Goal: Task Accomplishment & Management: Manage account settings

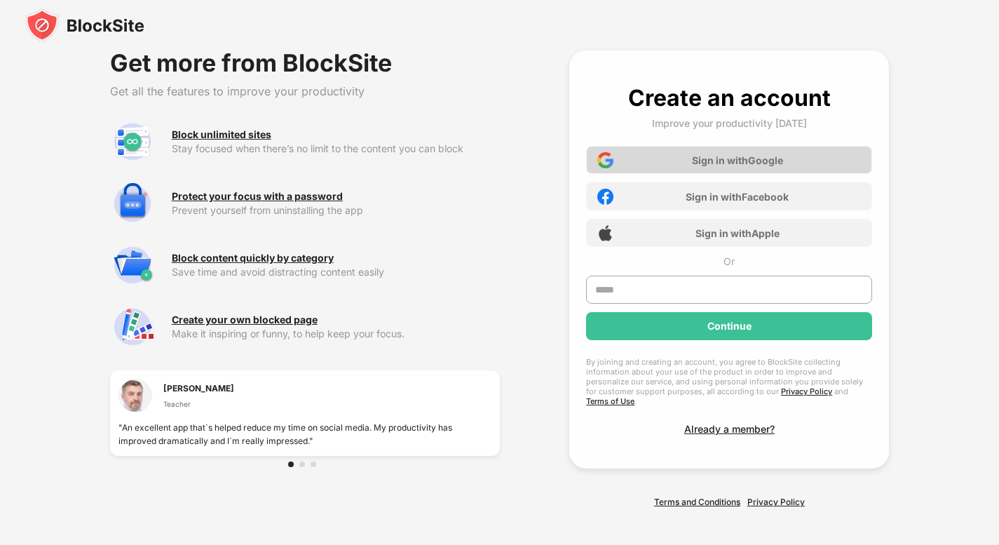
click at [609, 156] on img at bounding box center [605, 160] width 16 height 16
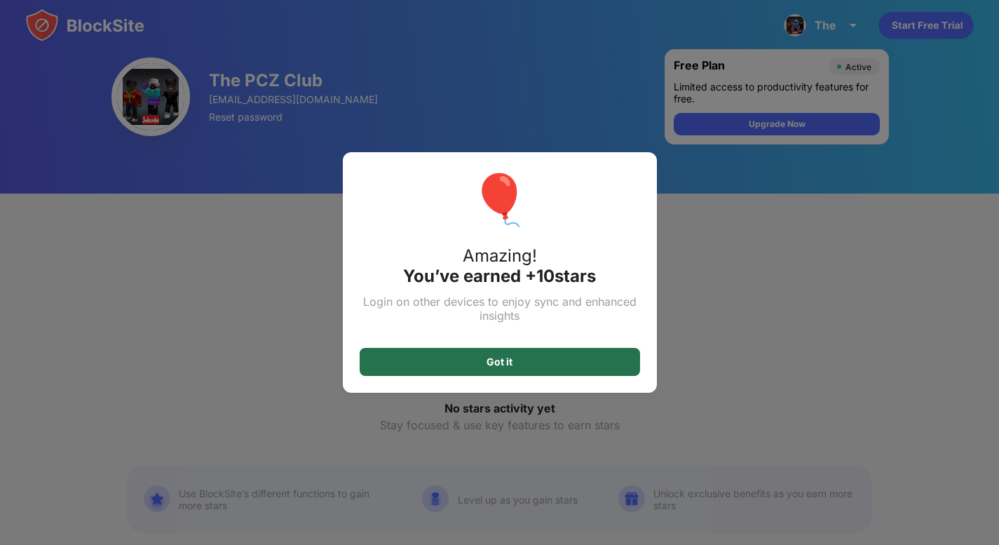
click at [497, 358] on div "Got it" at bounding box center [500, 362] width 280 height 28
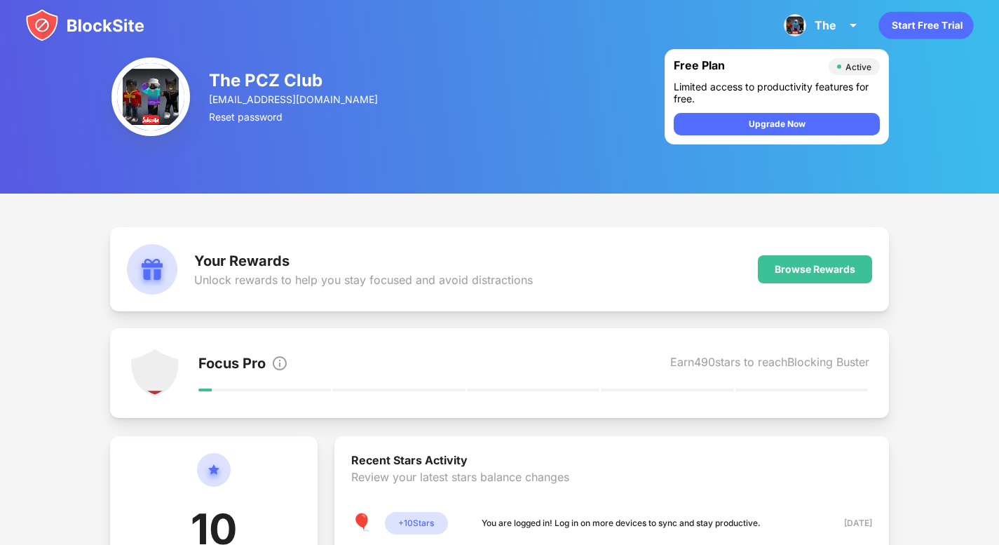
click at [956, 161] on div "The PCZ Club [EMAIL_ADDRESS][DOMAIN_NAME] Reset password Free Plan Active Limit…" at bounding box center [499, 97] width 999 height 194
click at [659, 351] on div "Focus Pro Earn 490 stars to reach Blocking Buster" at bounding box center [534, 373] width 672 height 50
click at [665, 353] on div "Focus Pro Earn 490 stars to reach Blocking Buster" at bounding box center [534, 373] width 672 height 50
click at [818, 34] on div "The The PCZ Club View Account Insights Premium Rewards Settings Support Log Out" at bounding box center [822, 25] width 95 height 34
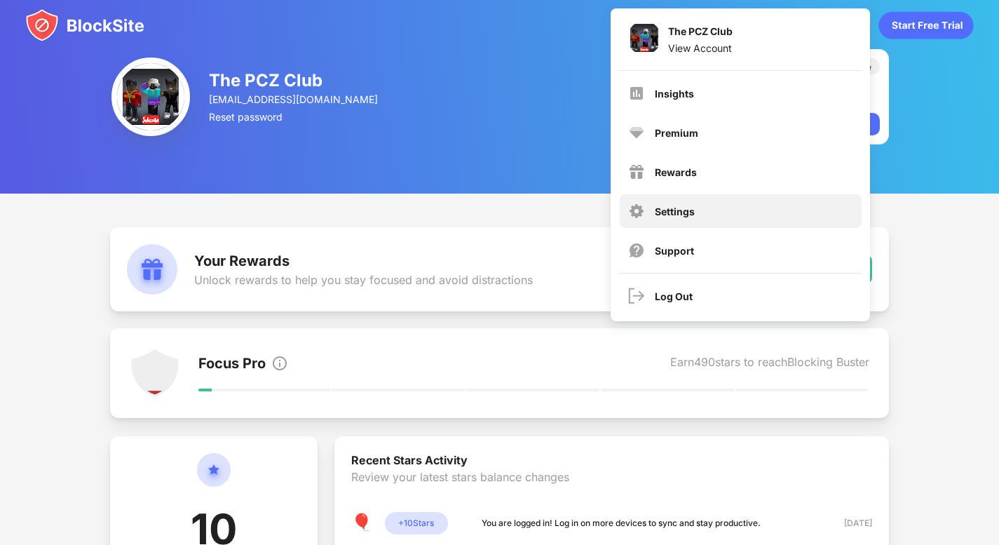
click at [685, 217] on div "Settings" at bounding box center [741, 211] width 242 height 34
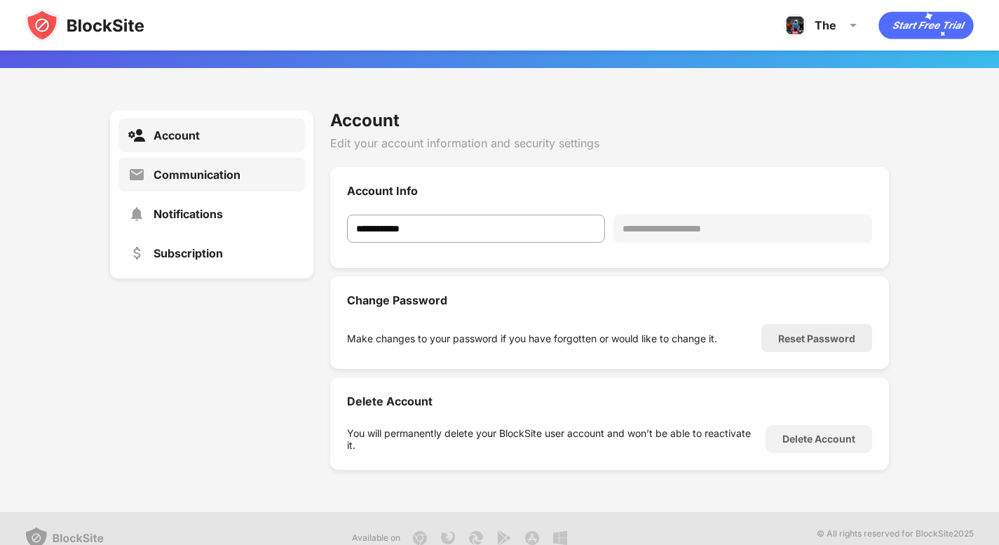
scroll to position [51, 0]
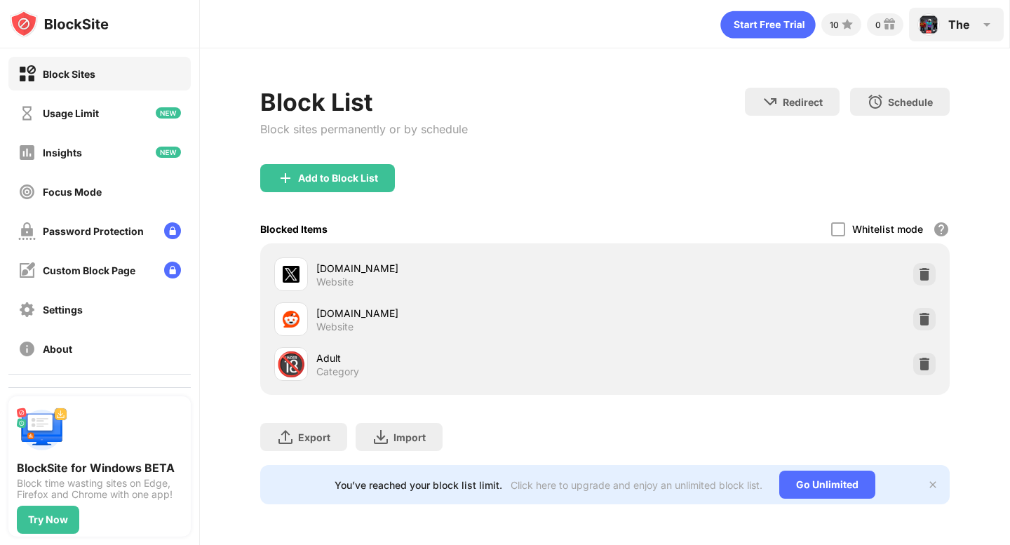
click at [958, 27] on div "The" at bounding box center [959, 25] width 22 height 14
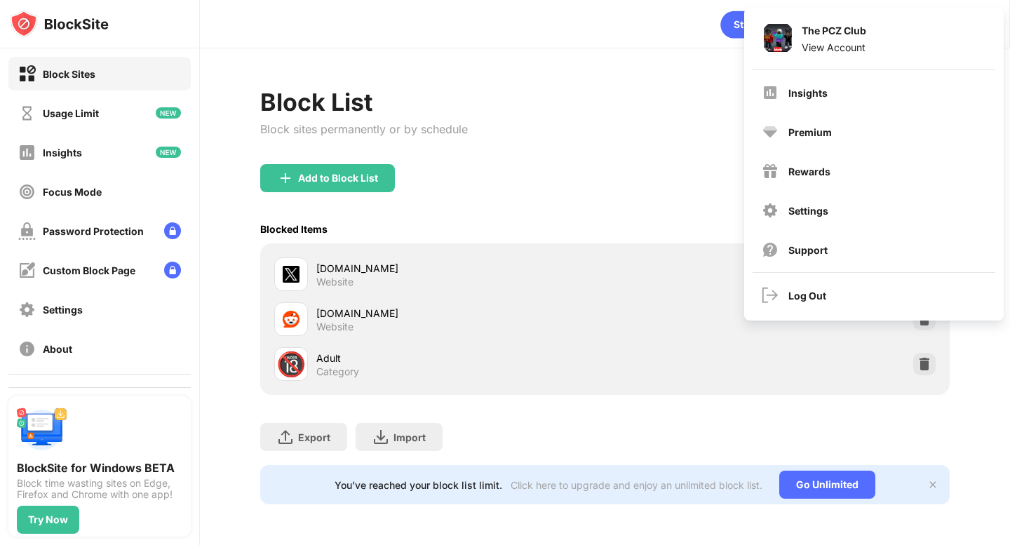
click at [499, 48] on div "Block List Block sites permanently or by schedule Redirect Choose a site to be …" at bounding box center [605, 295] width 810 height 495
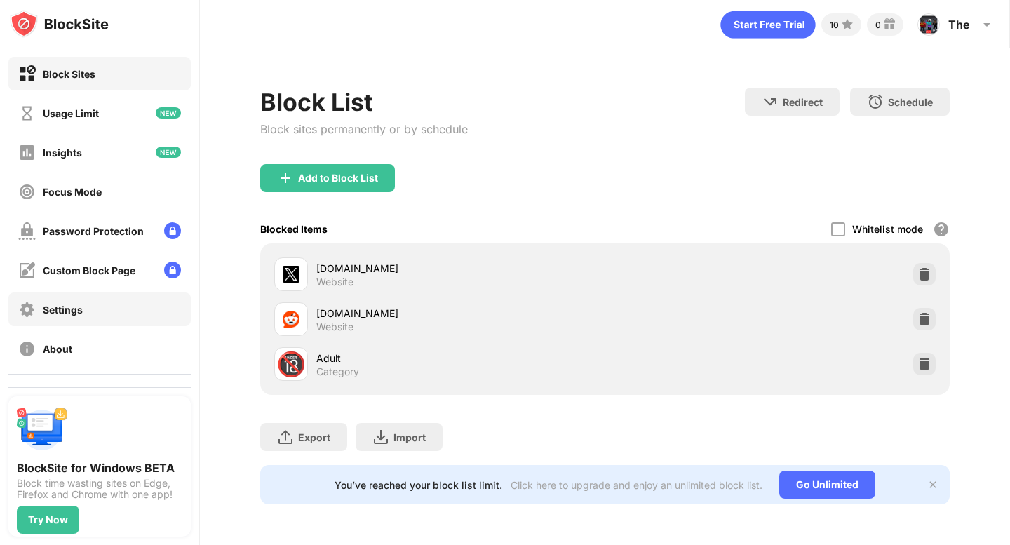
click at [72, 311] on div "Settings" at bounding box center [63, 310] width 40 height 12
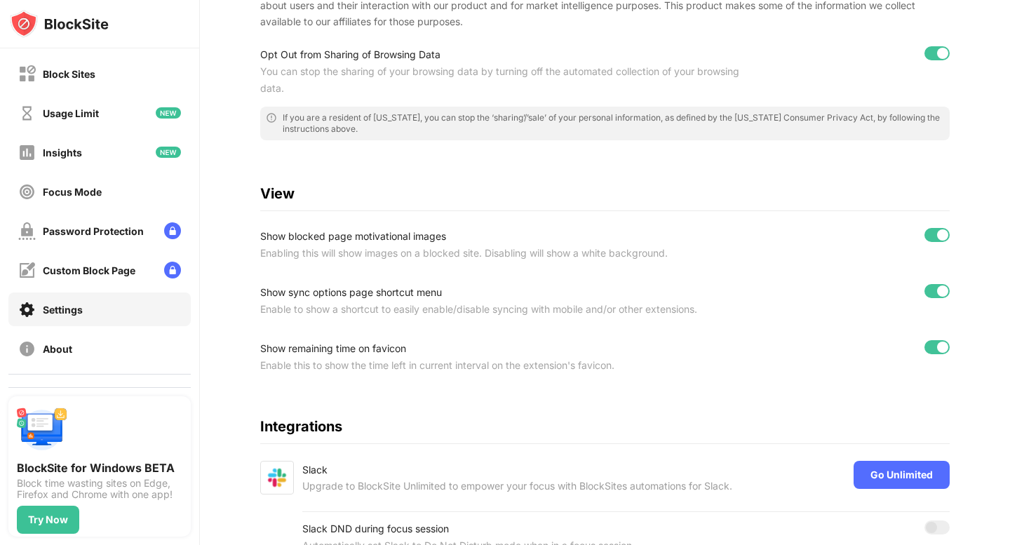
scroll to position [224, 0]
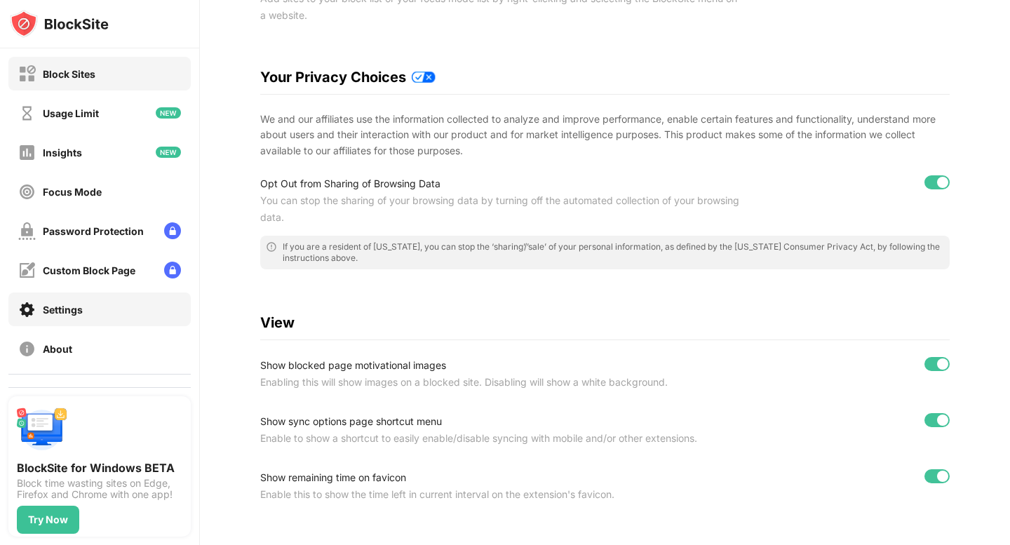
click at [62, 79] on div "Block Sites" at bounding box center [69, 74] width 53 height 12
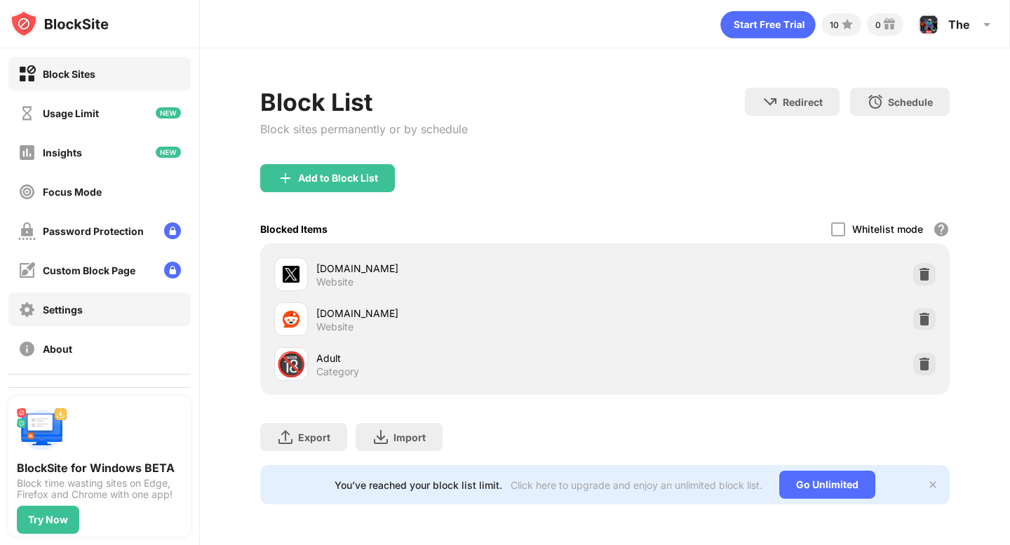
click at [61, 306] on div "Settings" at bounding box center [63, 310] width 40 height 12
